Goal: Navigation & Orientation: Find specific page/section

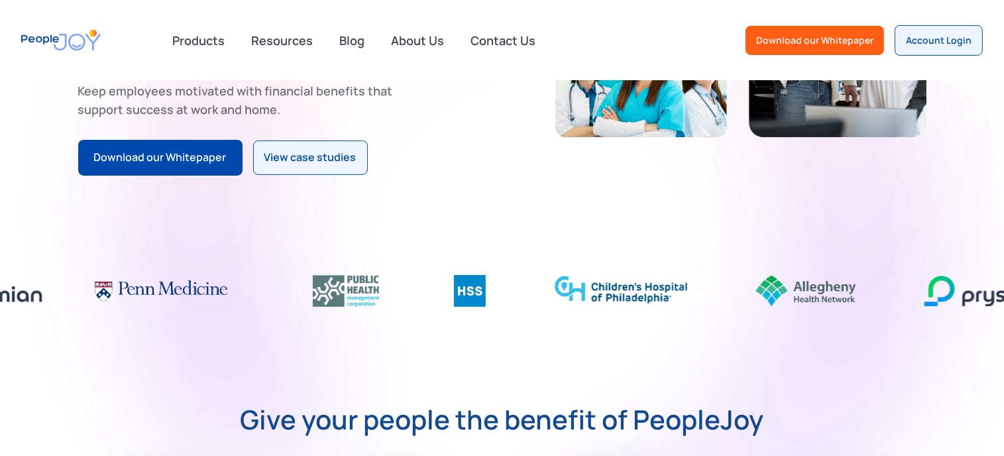
scroll to position [302, 0]
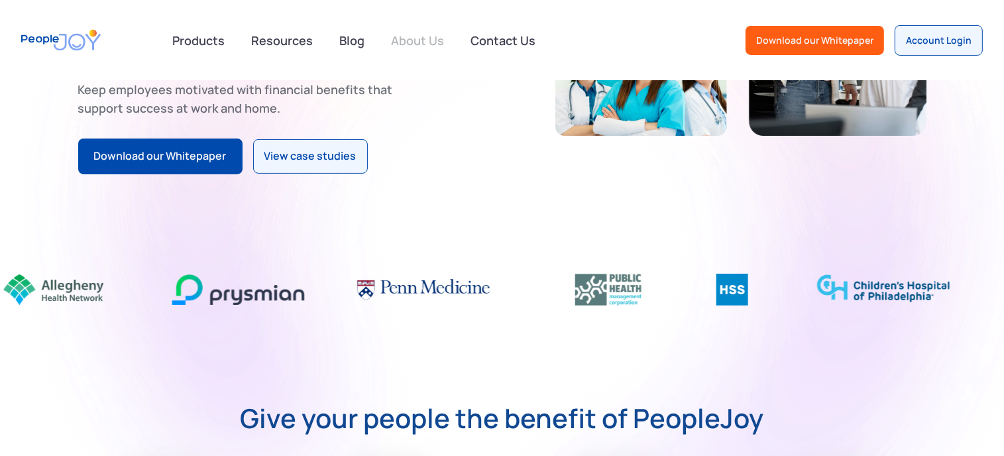
click at [406, 44] on link "About Us" at bounding box center [417, 40] width 69 height 29
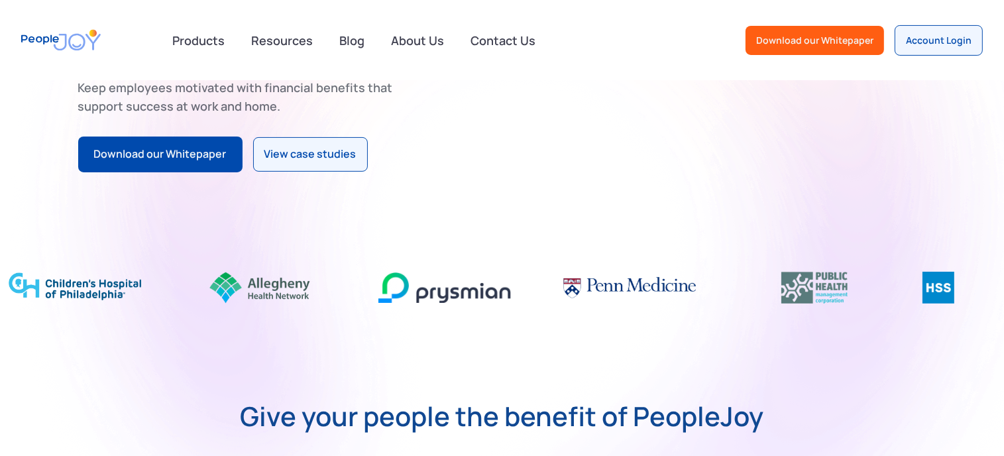
scroll to position [302, 0]
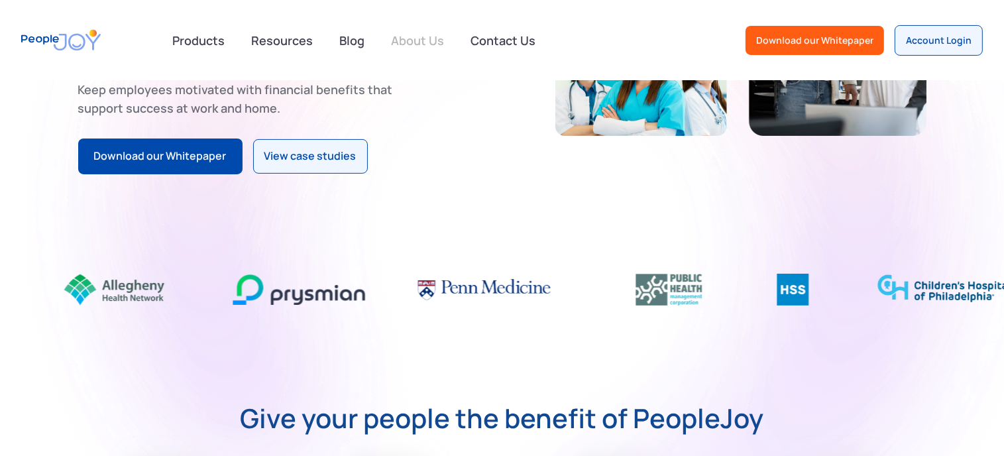
click at [433, 38] on link "About Us" at bounding box center [417, 40] width 69 height 29
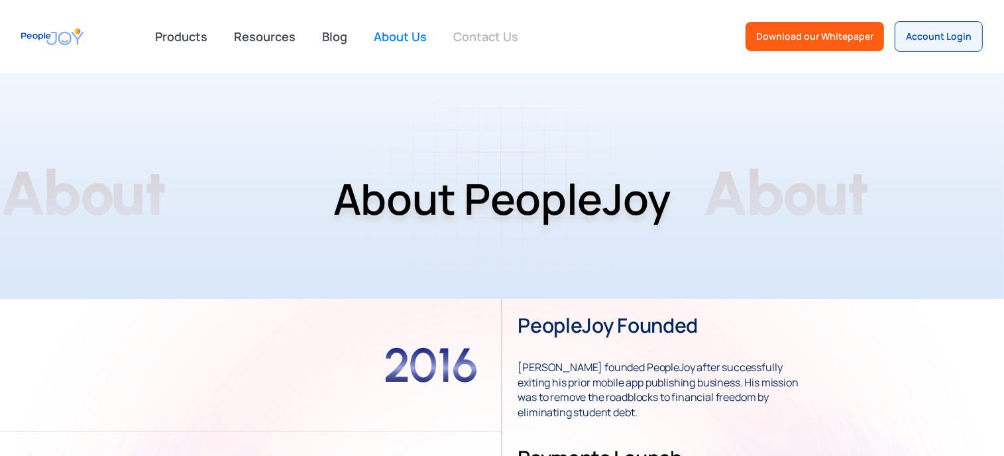
click at [488, 42] on link "Contact Us" at bounding box center [485, 36] width 81 height 29
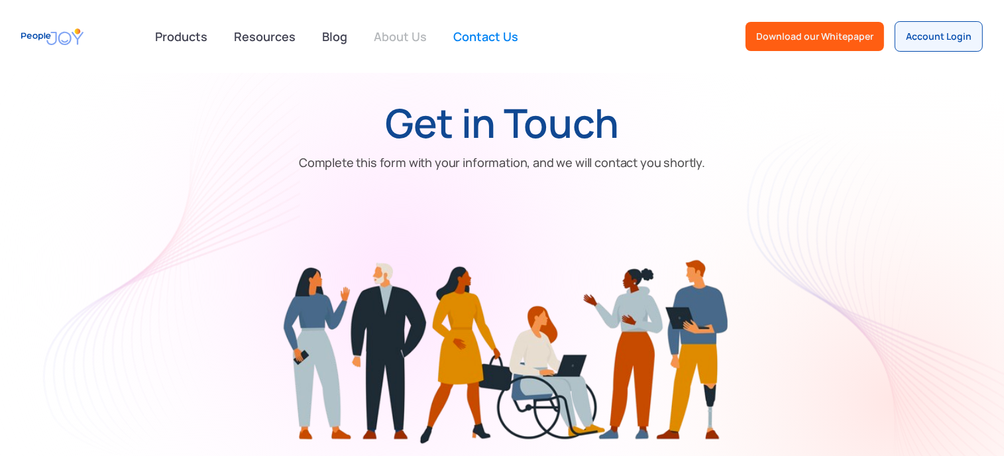
click at [390, 34] on link "About Us" at bounding box center [400, 36] width 69 height 29
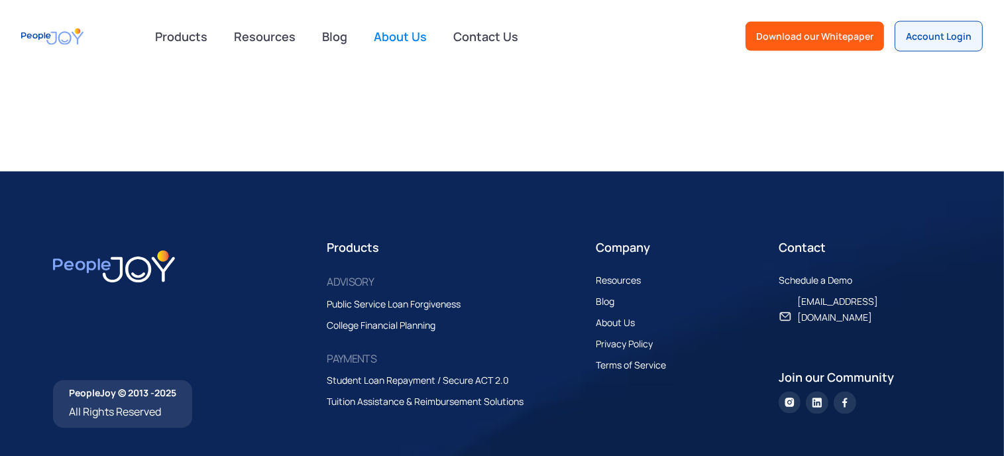
scroll to position [2166, 0]
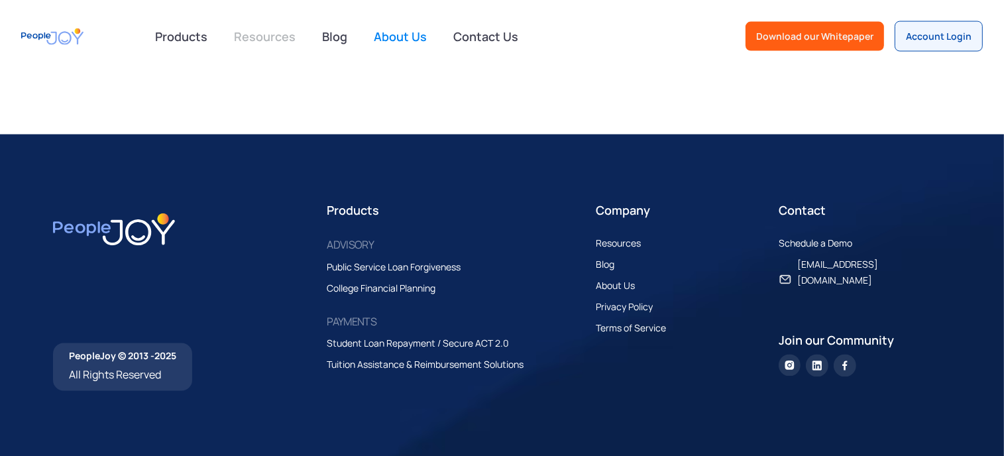
click at [273, 37] on link "Resources" at bounding box center [265, 36] width 78 height 29
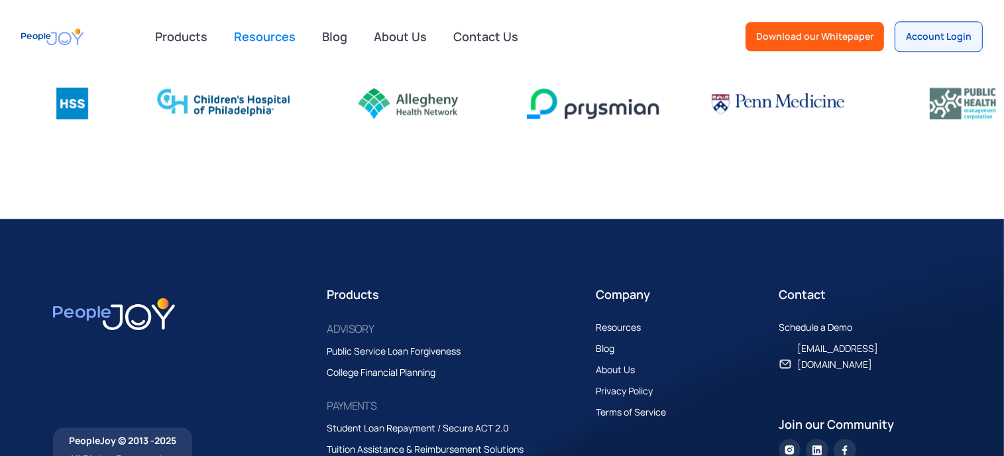
scroll to position [3222, 0]
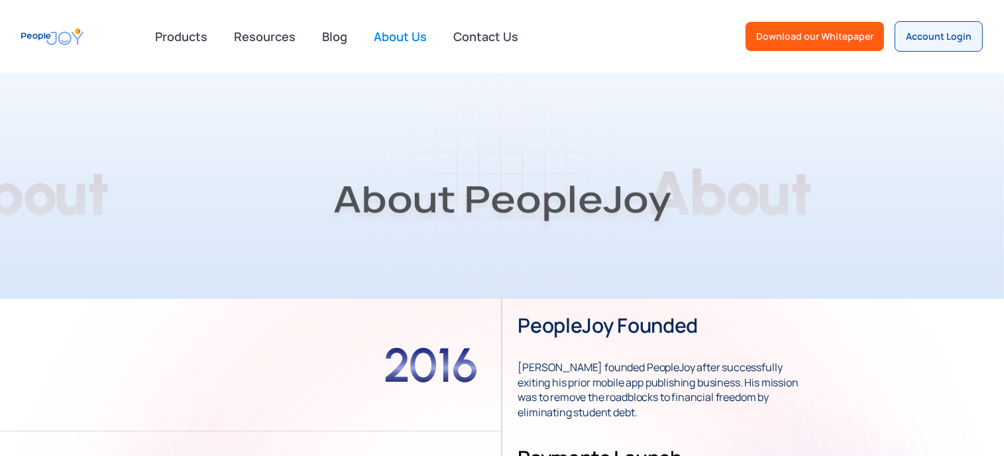
scroll to position [2148, 0]
